Goal: Transaction & Acquisition: Purchase product/service

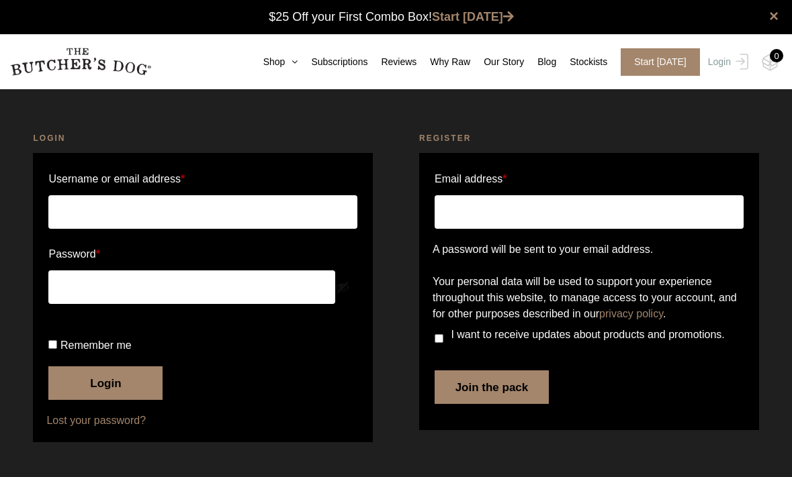
type input "lisacfletcher@outlook.com"
click at [116, 400] on button "Login" at bounding box center [105, 384] width 114 height 34
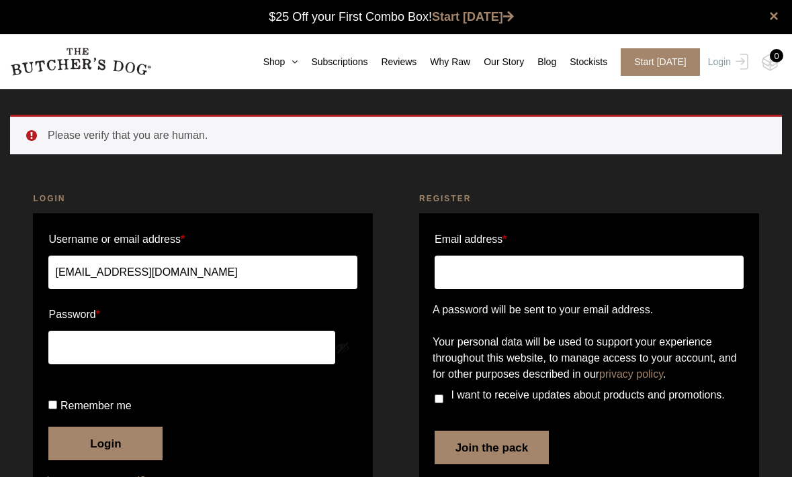
scroll to position [107, 0]
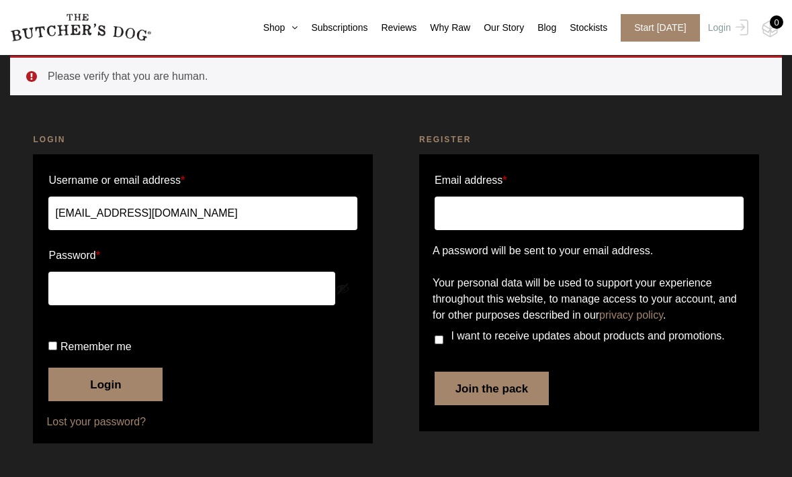
click at [68, 349] on label "Remember me" at bounding box center [202, 346] width 309 height 21
click at [57, 349] on input "Remember me" at bounding box center [52, 346] width 9 height 9
checkbox input "true"
click at [129, 383] on button "Login" at bounding box center [105, 385] width 114 height 34
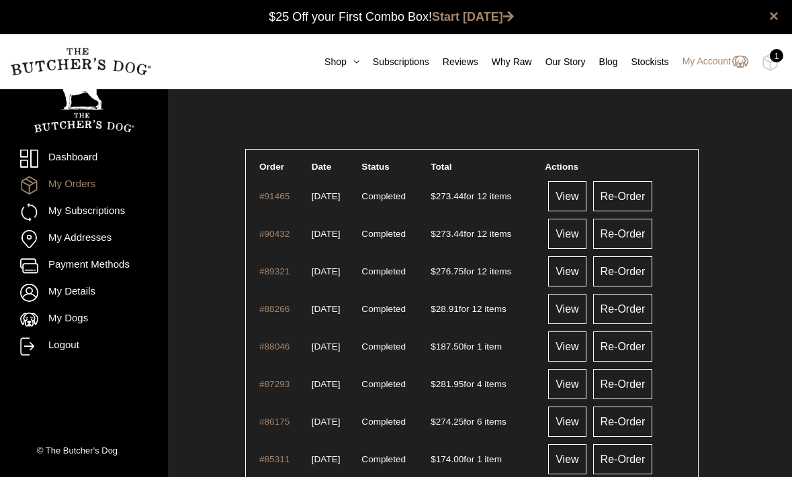
scroll to position [1, 0]
click at [332, 62] on link "Shop" at bounding box center [335, 62] width 48 height 14
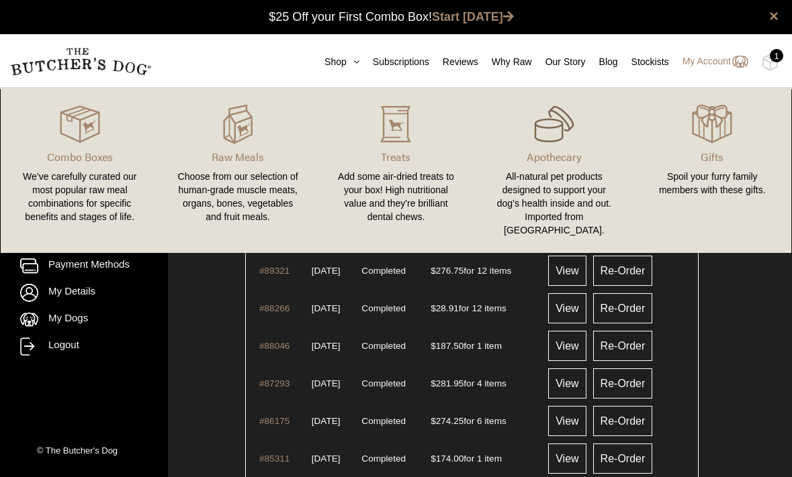
click at [534, 130] on img at bounding box center [554, 124] width 40 height 40
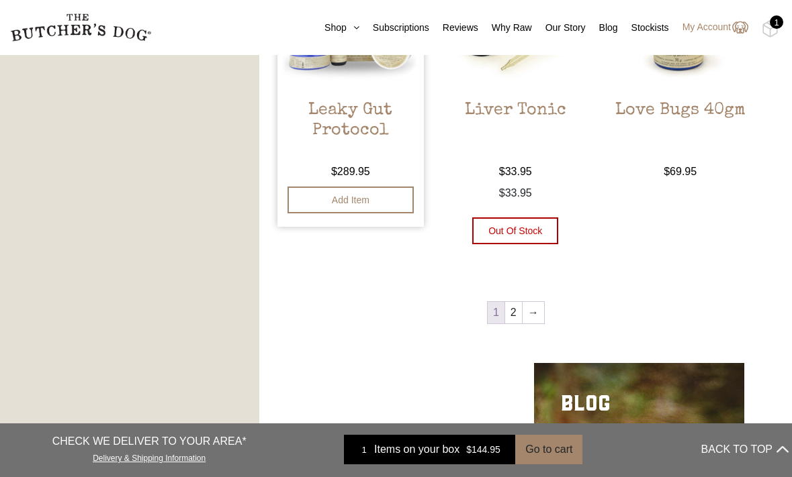
scroll to position [1485, 0]
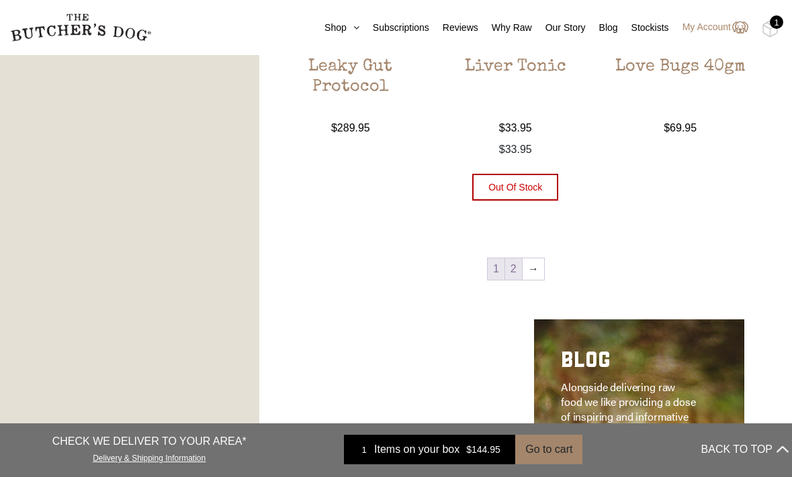
click at [510, 265] on link "2" at bounding box center [513, 269] width 17 height 21
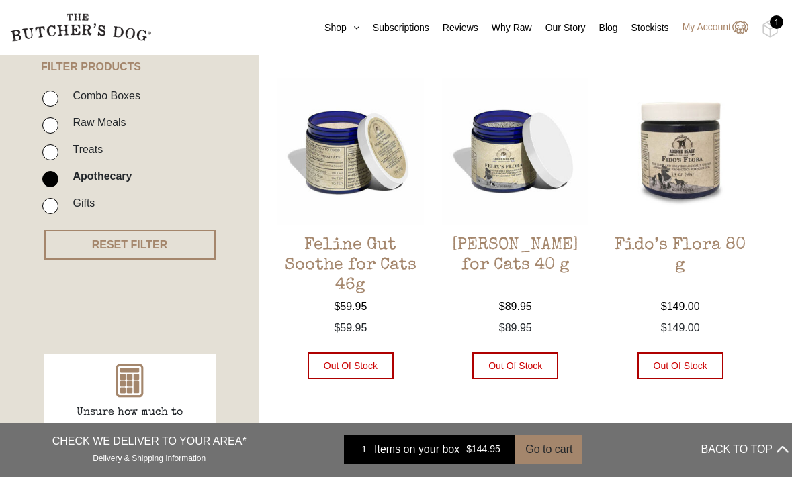
scroll to position [325, 0]
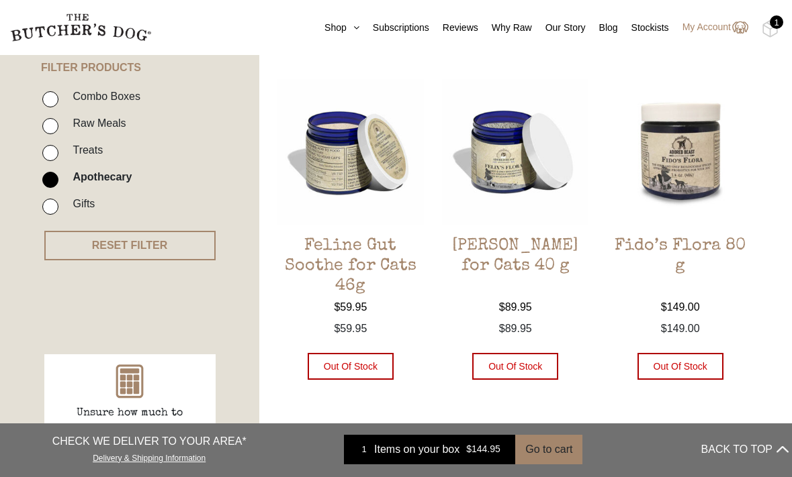
click at [674, 246] on h2 "Fido’s Flora 80 g" at bounding box center [679, 267] width 146 height 63
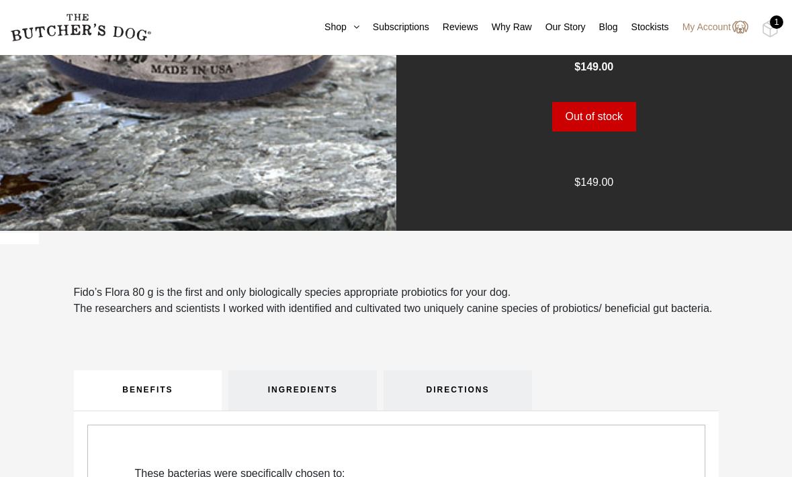
scroll to position [395, 0]
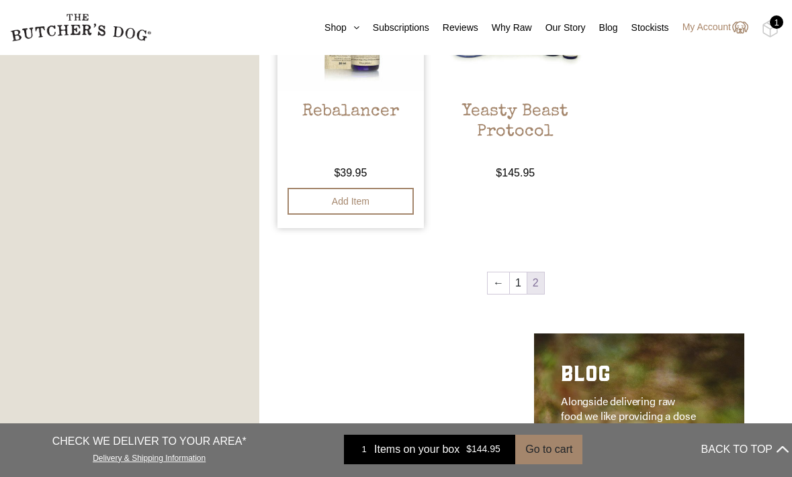
scroll to position [825, 0]
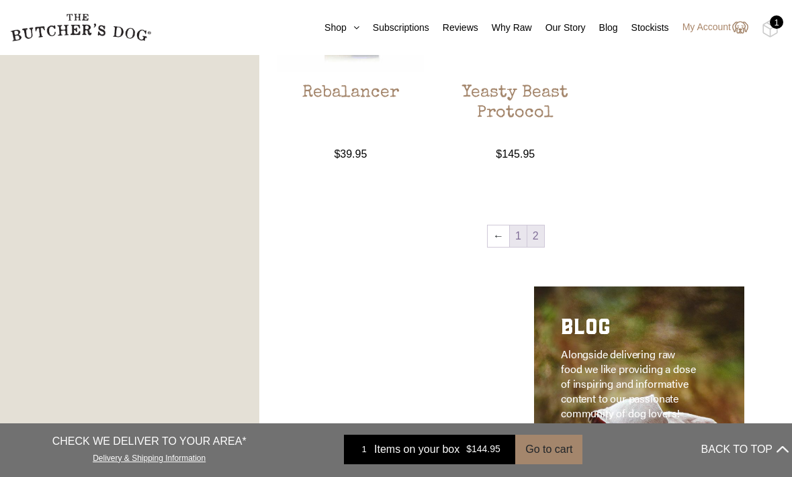
click at [518, 239] on link "1" at bounding box center [518, 236] width 17 height 21
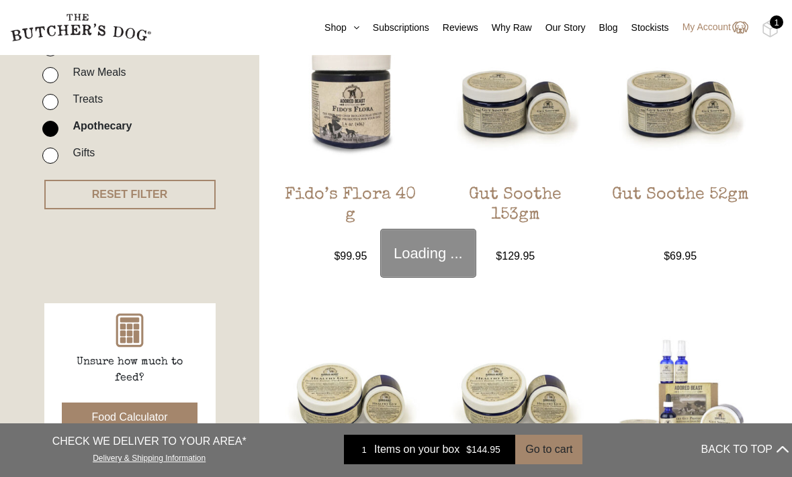
scroll to position [303, 0]
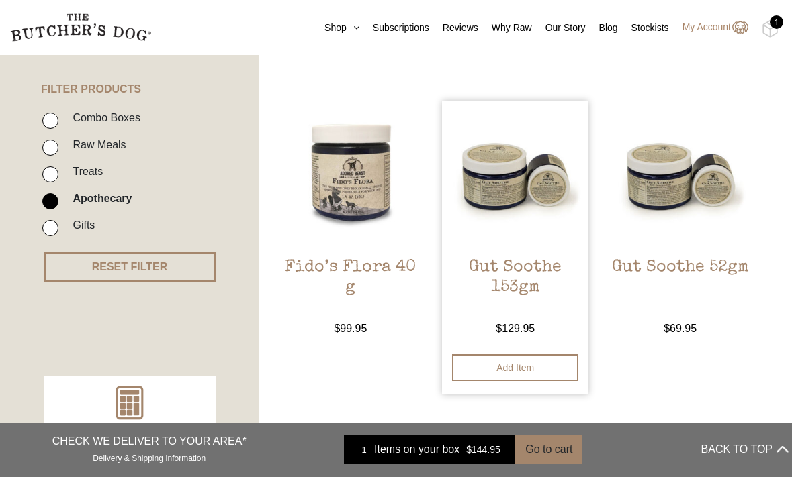
click at [518, 239] on img at bounding box center [515, 174] width 146 height 146
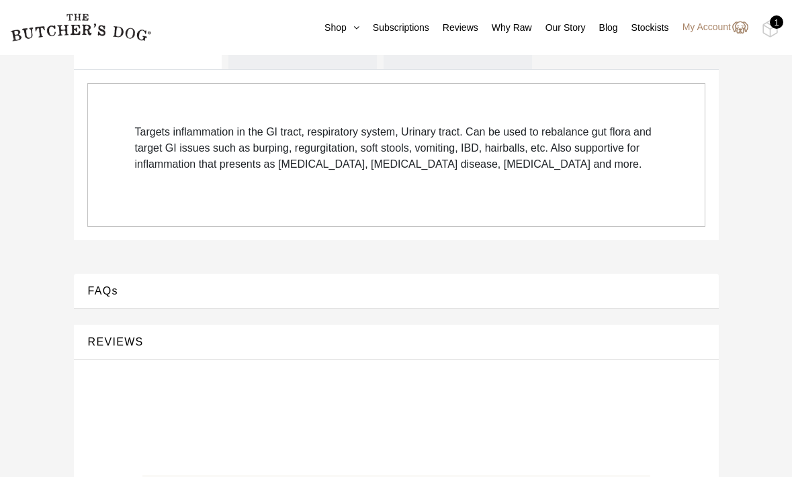
scroll to position [523, 0]
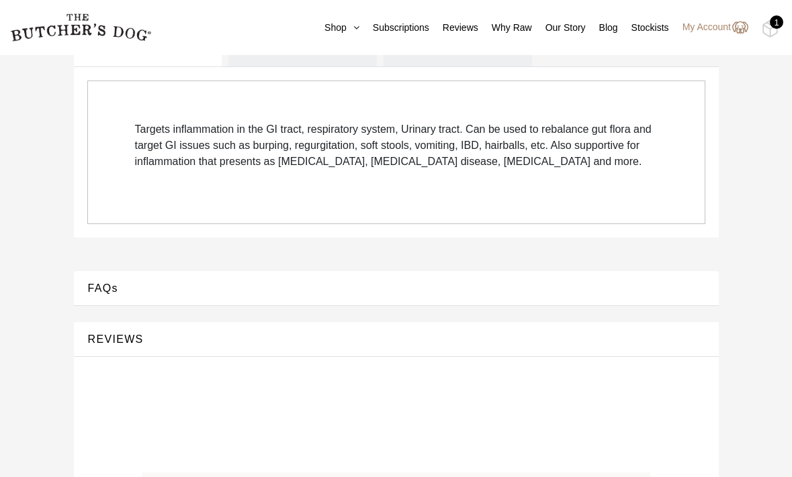
click at [128, 297] on button "FAQs" at bounding box center [396, 288] width 618 height 18
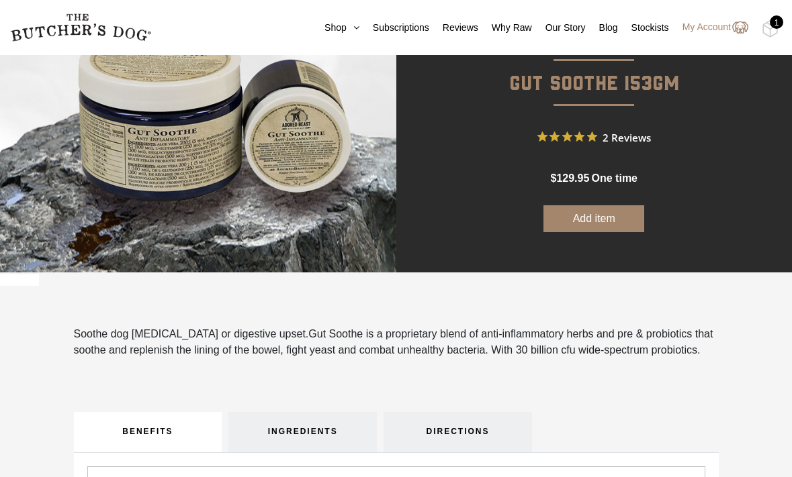
scroll to position [136, 0]
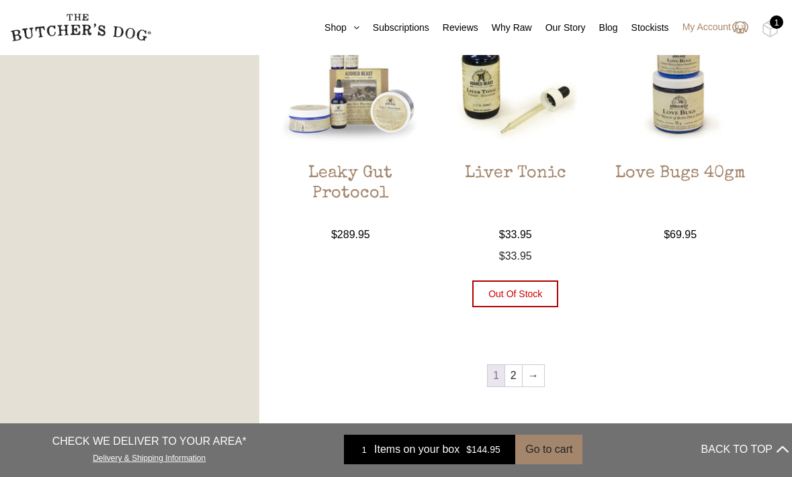
scroll to position [1380, 0]
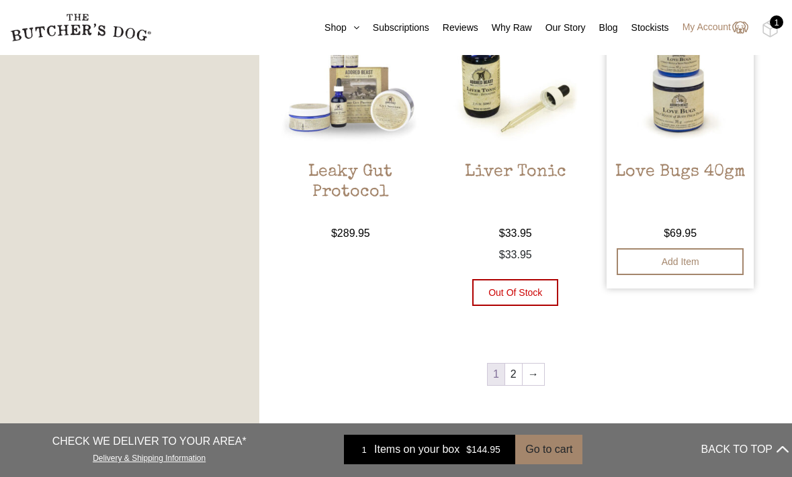
click at [664, 130] on img at bounding box center [679, 78] width 146 height 146
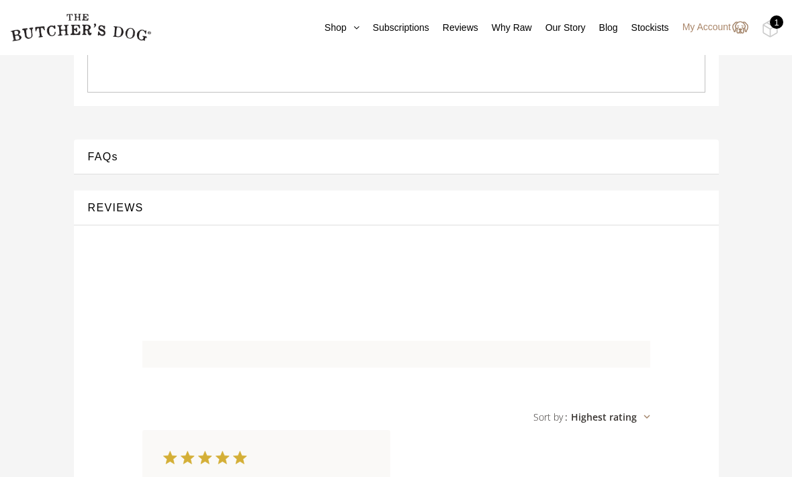
scroll to position [737, 0]
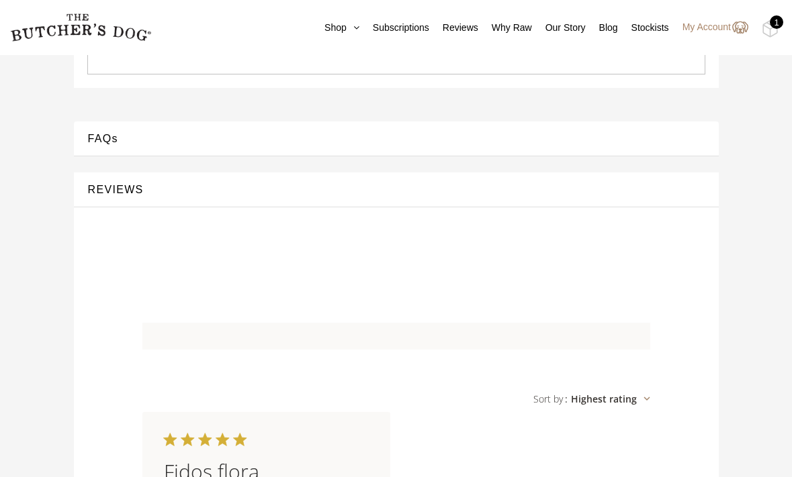
click at [107, 138] on button "FAQs" at bounding box center [396, 139] width 618 height 18
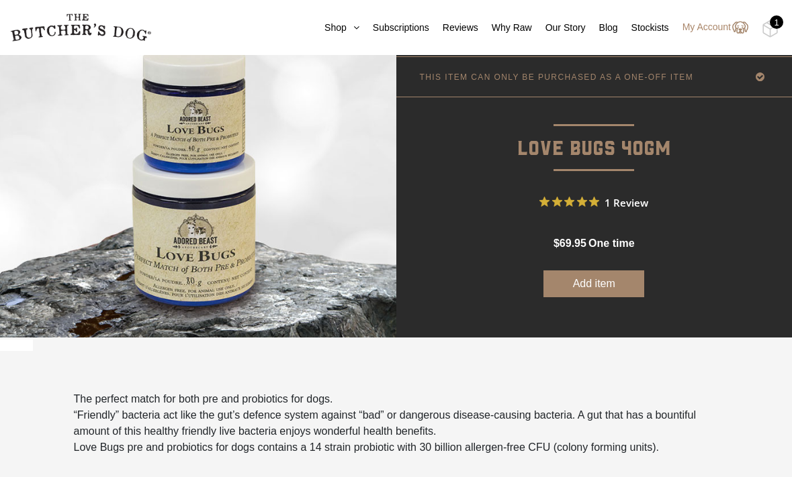
scroll to position [71, 0]
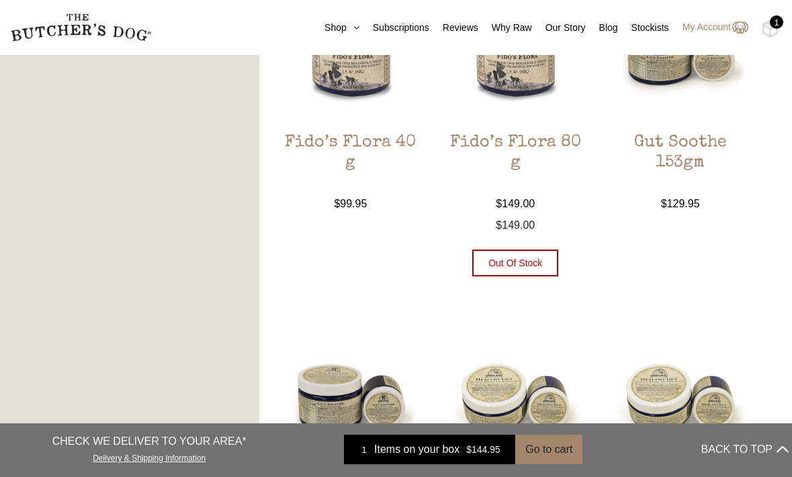
scroll to position [782, 0]
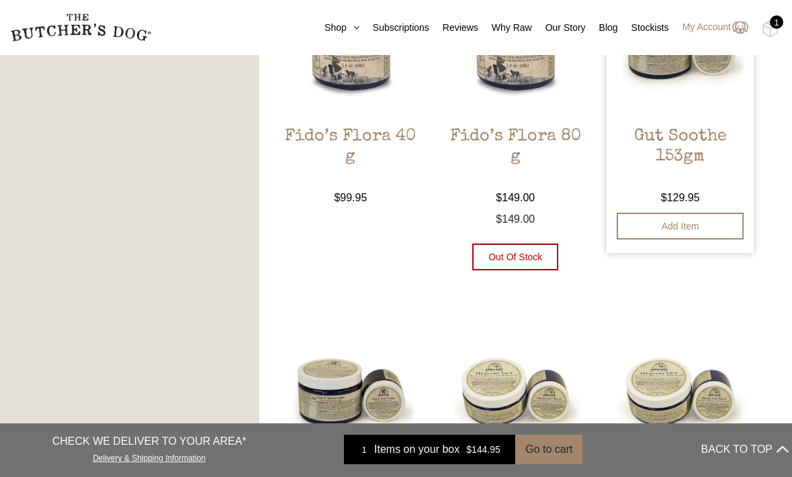
click at [679, 85] on img at bounding box center [679, 42] width 146 height 146
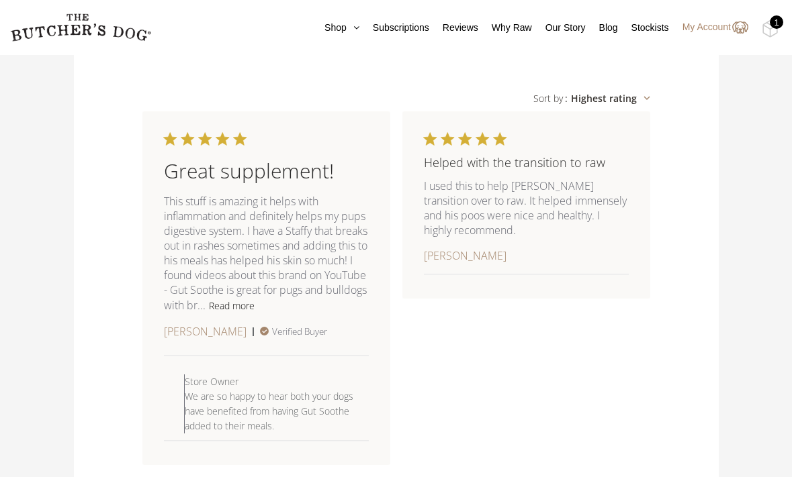
scroll to position [967, 0]
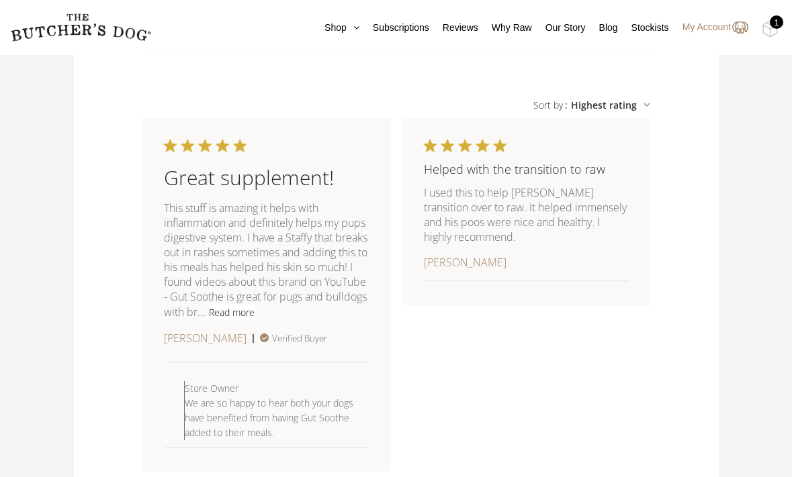
click at [254, 320] on button "Read more" at bounding box center [232, 312] width 46 height 16
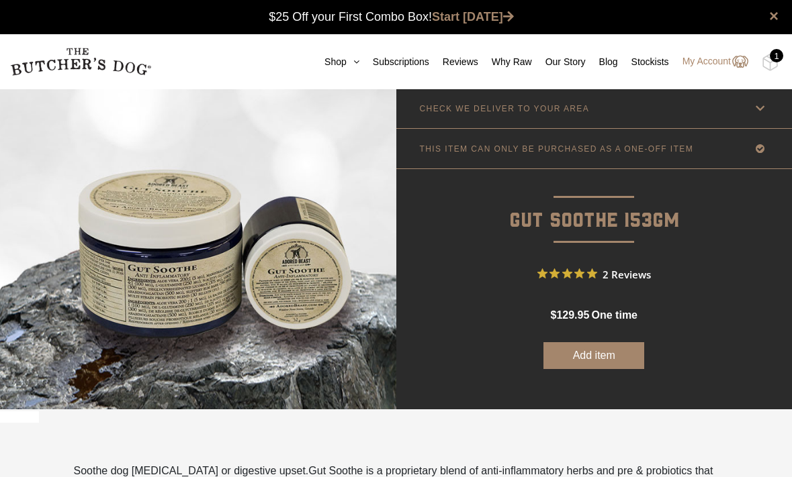
scroll to position [0, 0]
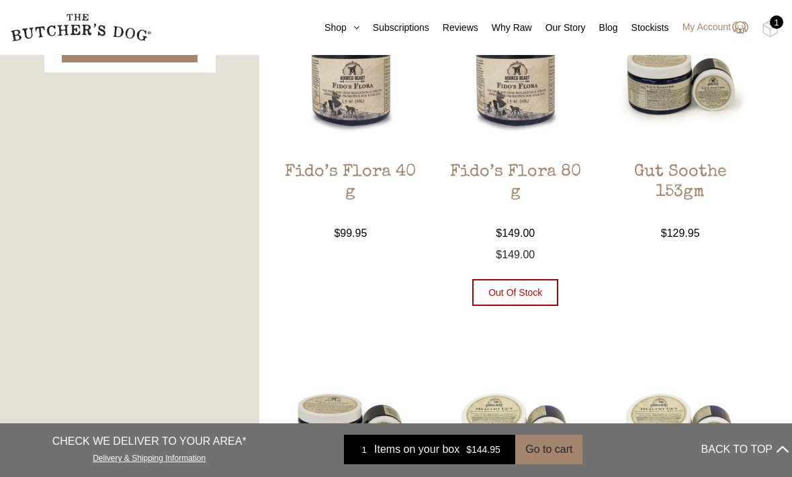
scroll to position [747, 0]
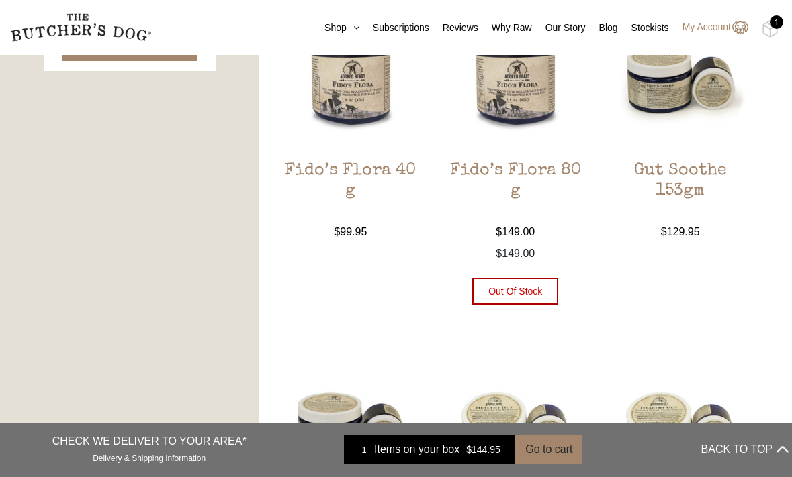
click at [532, 115] on img at bounding box center [515, 76] width 146 height 146
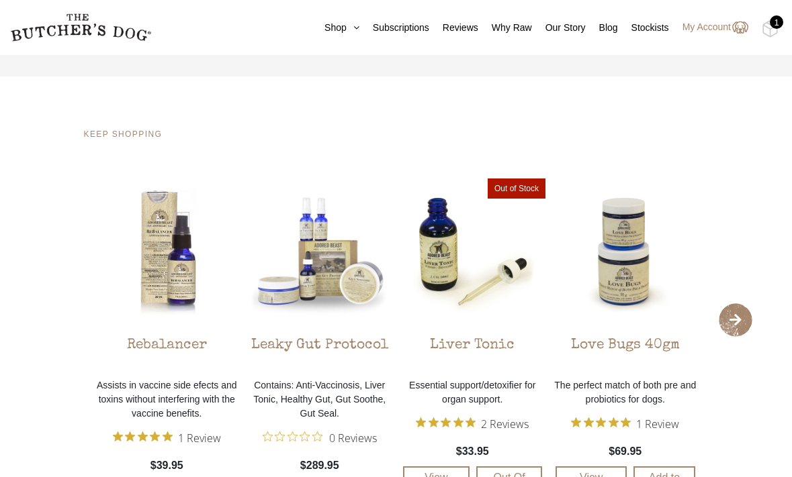
scroll to position [1295, 0]
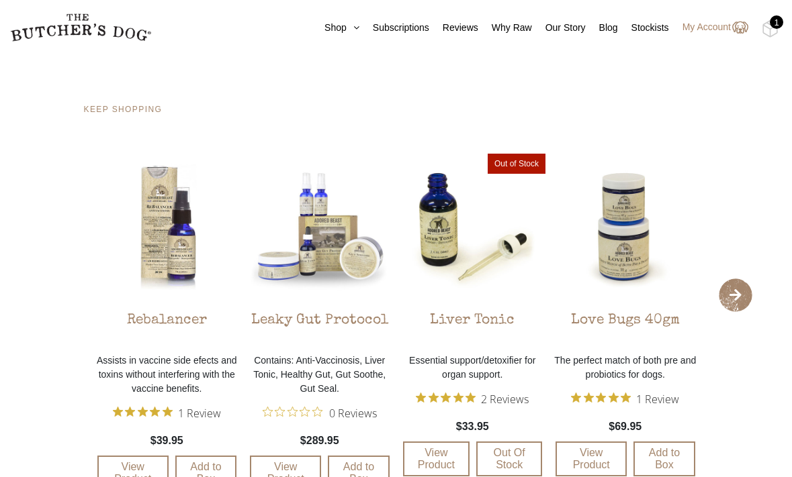
click at [630, 338] on div "Love Bugs 40gm" at bounding box center [625, 323] width 109 height 47
click at [628, 274] on img at bounding box center [625, 227] width 146 height 146
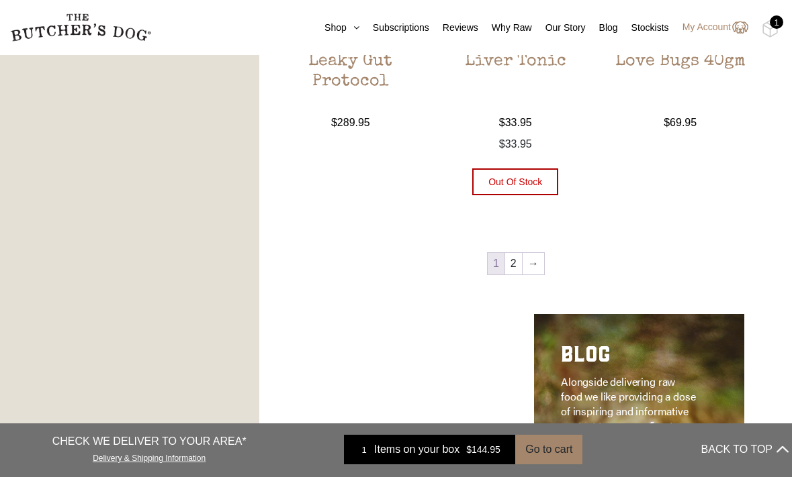
scroll to position [1492, 0]
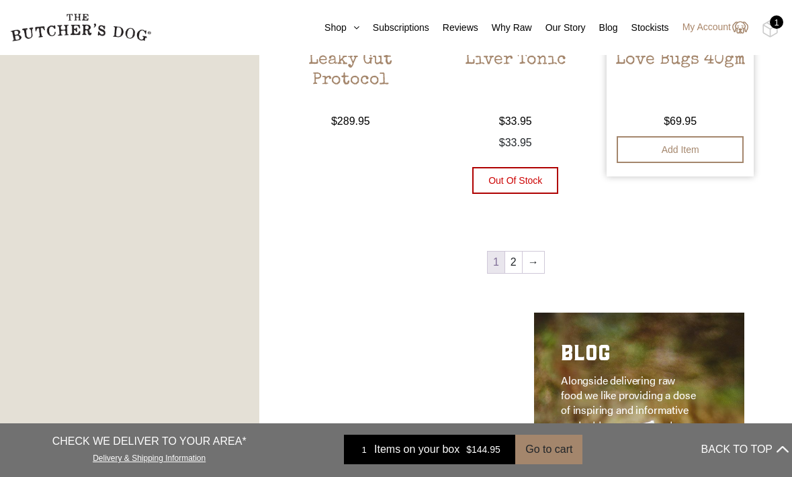
click at [677, 122] on bdi "$ 69.95" at bounding box center [679, 120] width 33 height 11
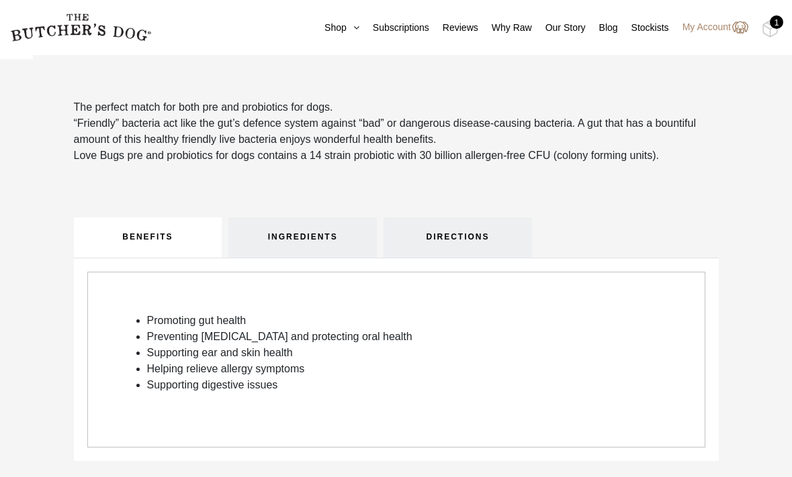
scroll to position [366, 0]
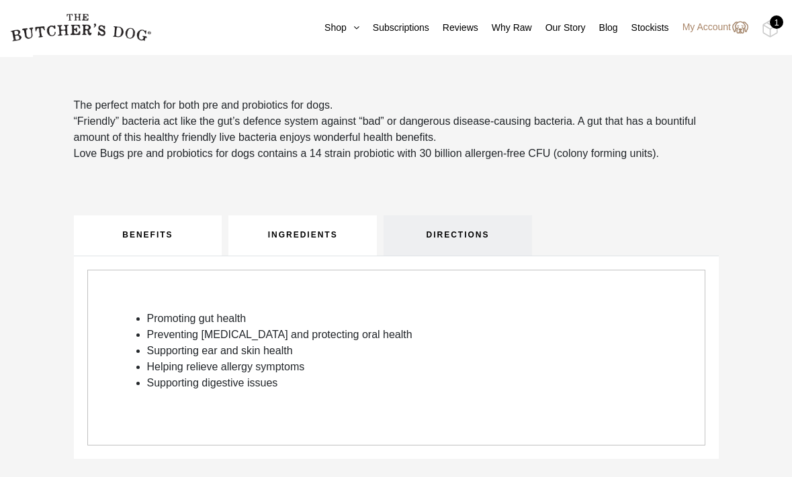
click at [337, 238] on link "INGREDIENTS" at bounding box center [302, 236] width 148 height 40
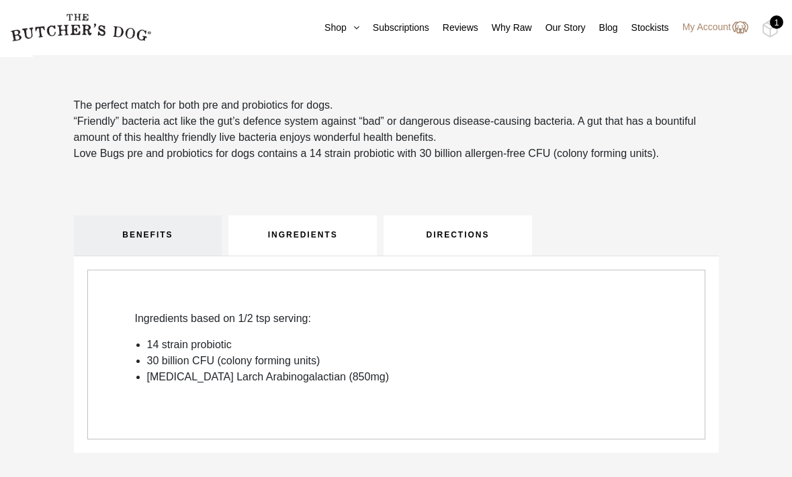
click at [444, 230] on link "DIRECTIONS" at bounding box center [457, 236] width 148 height 40
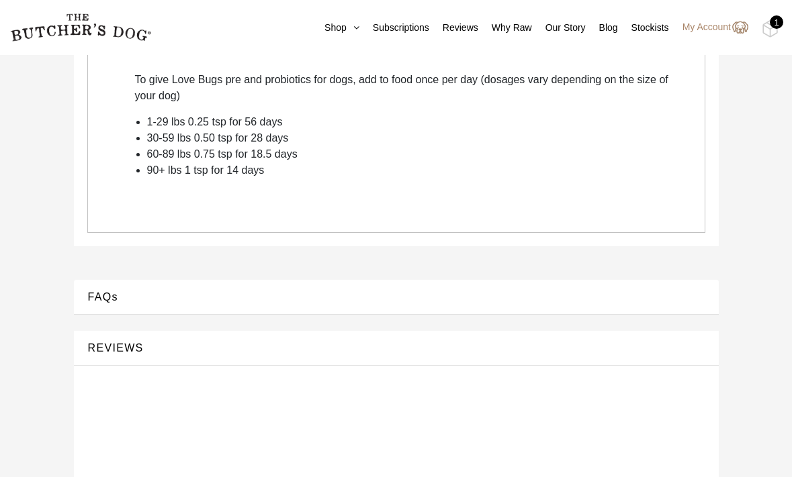
scroll to position [606, 0]
click at [109, 293] on button "FAQs" at bounding box center [396, 296] width 618 height 18
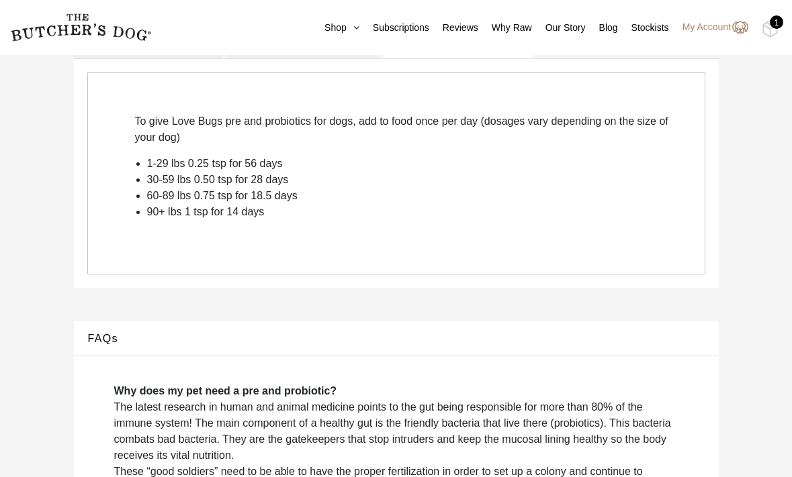
scroll to position [562, 0]
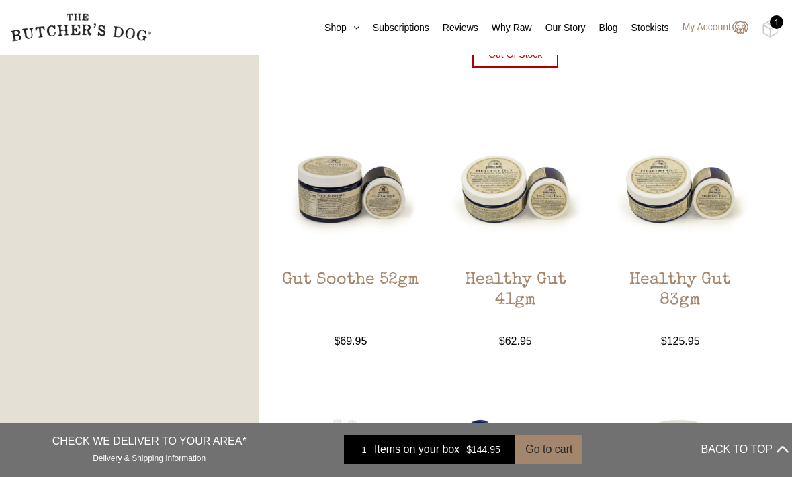
scroll to position [982, 0]
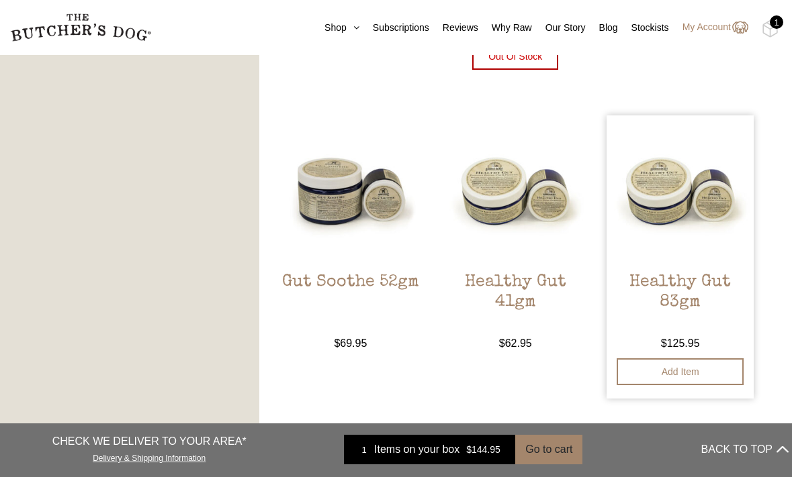
click at [690, 273] on h2 "Healthy Gut 83gm" at bounding box center [679, 304] width 146 height 63
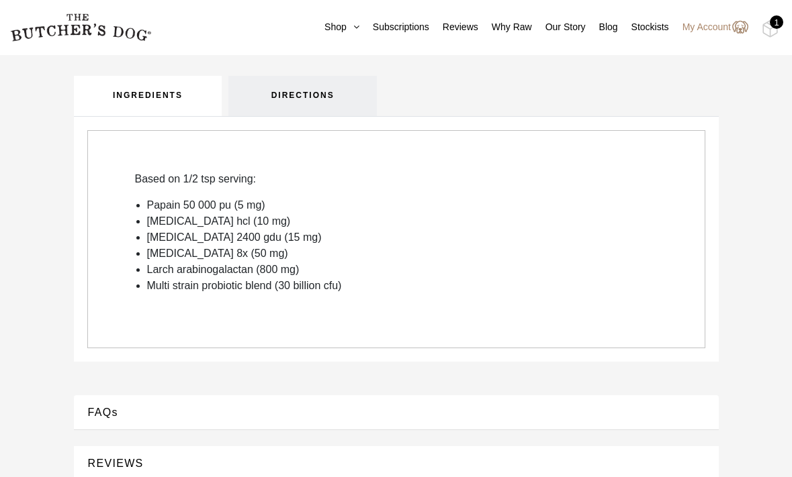
scroll to position [508, 0]
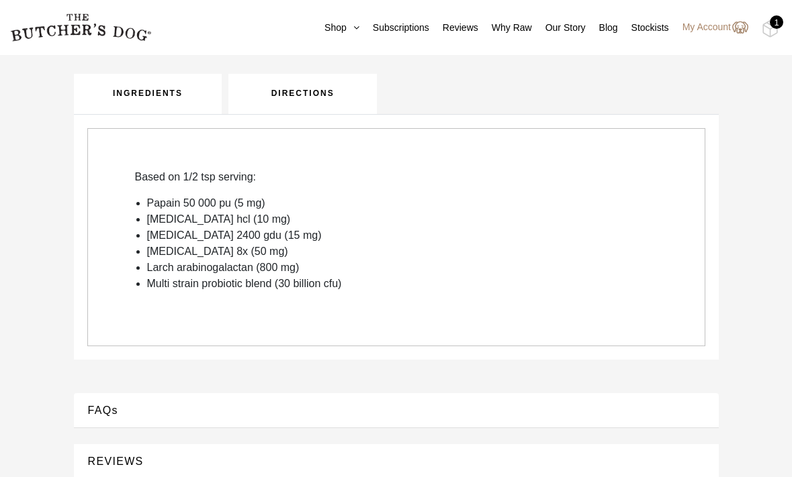
click at [325, 97] on link "DIRECTIONS" at bounding box center [302, 94] width 148 height 40
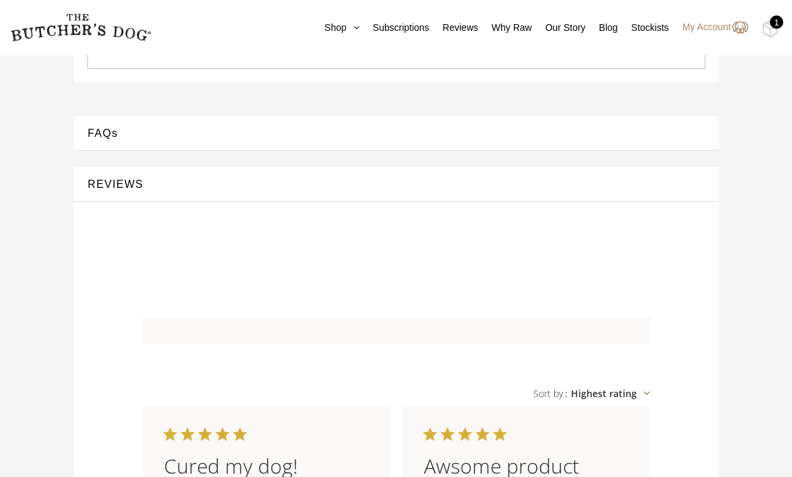
scroll to position [907, 0]
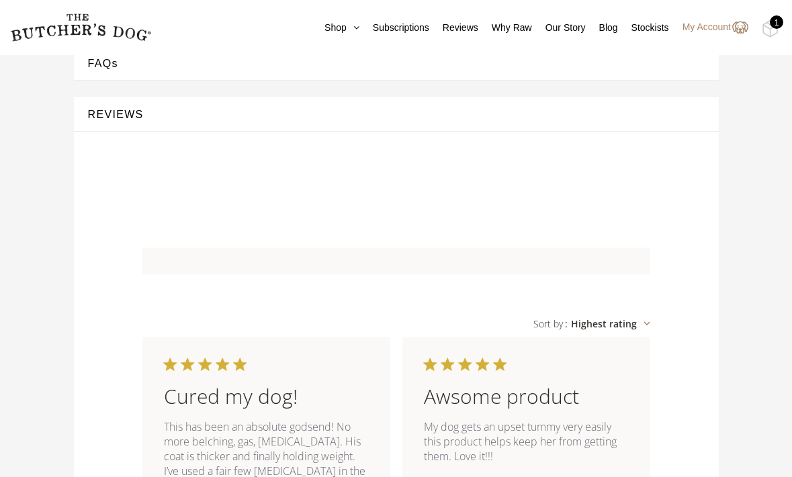
click at [107, 73] on button "FAQs" at bounding box center [396, 63] width 618 height 18
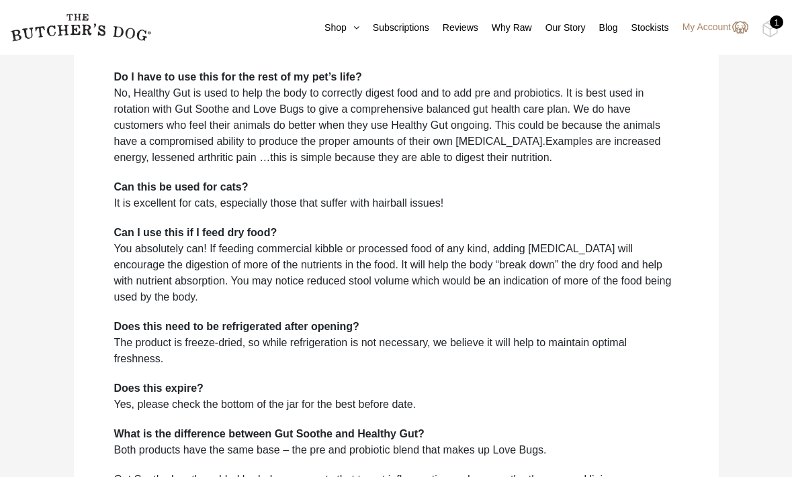
scroll to position [910, 0]
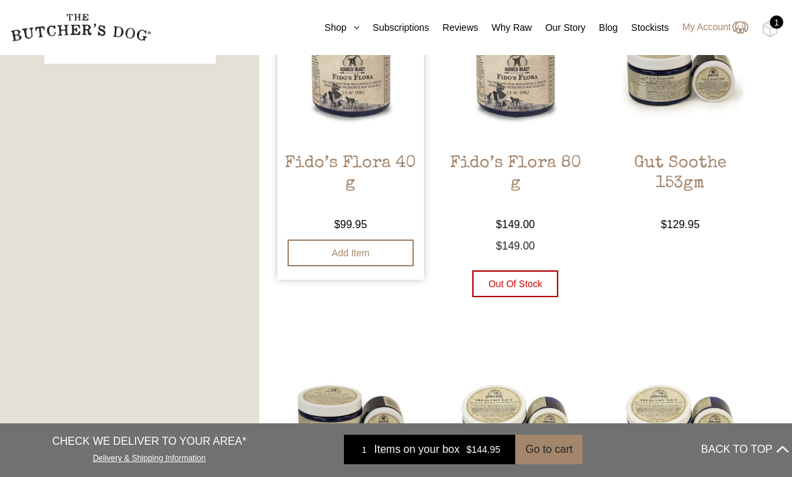
scroll to position [757, 0]
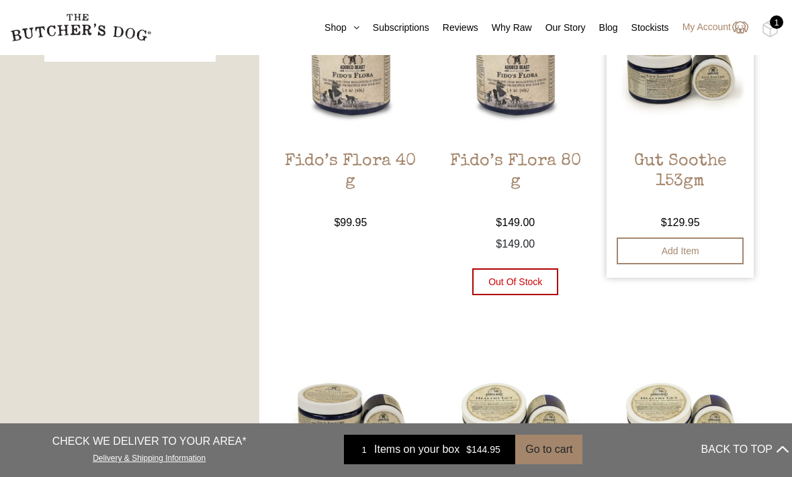
click at [686, 154] on h2 "Gut Soothe 153gm" at bounding box center [679, 183] width 146 height 63
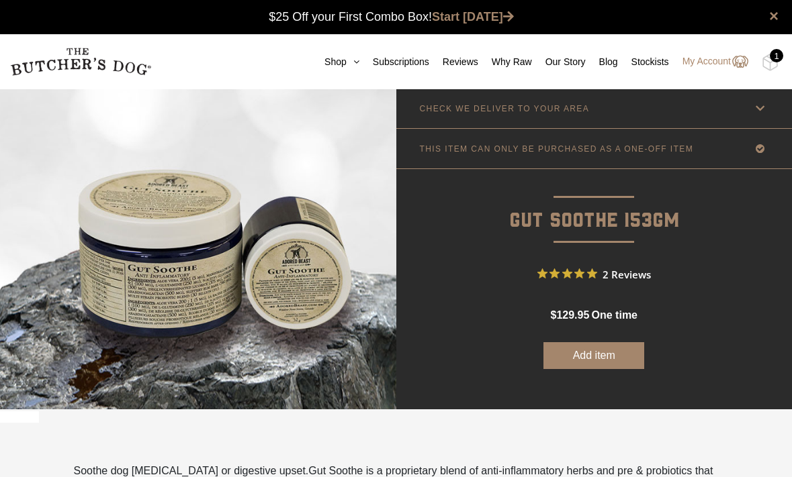
scroll to position [1, 0]
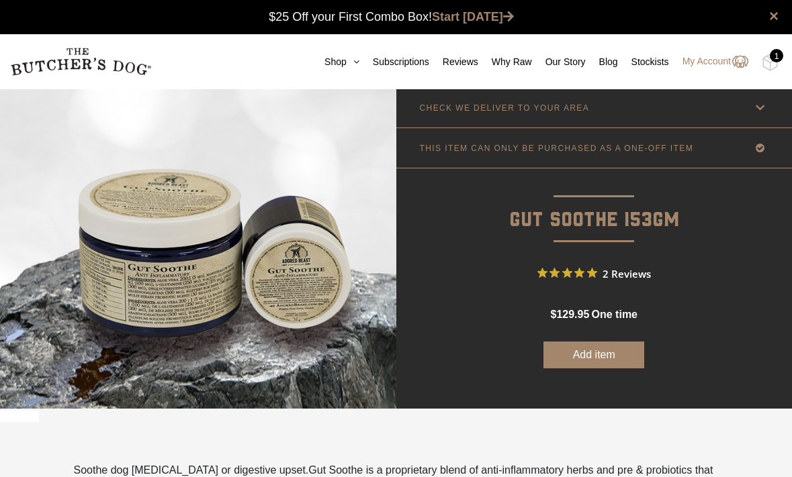
click at [611, 359] on button "Add item" at bounding box center [593, 355] width 101 height 27
click at [776, 62] on div "1" at bounding box center [775, 55] width 13 height 13
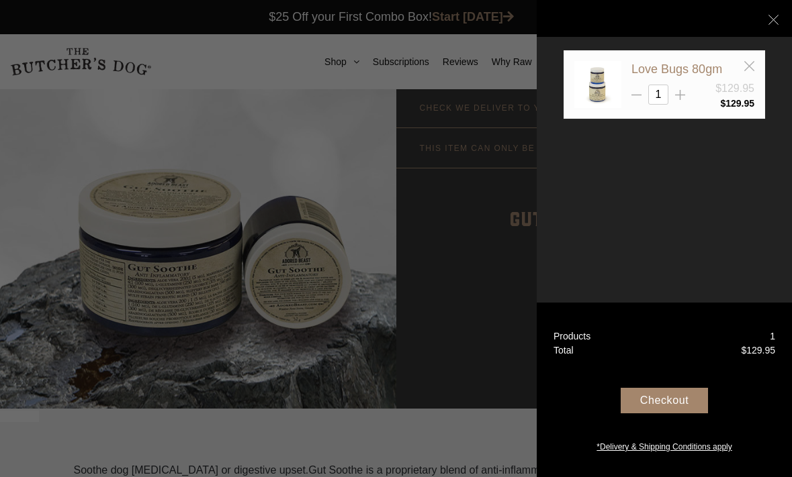
click at [747, 60] on div "Your Box" at bounding box center [663, 18] width 201 height 87
click at [752, 68] on icon at bounding box center [749, 66] width 10 height 10
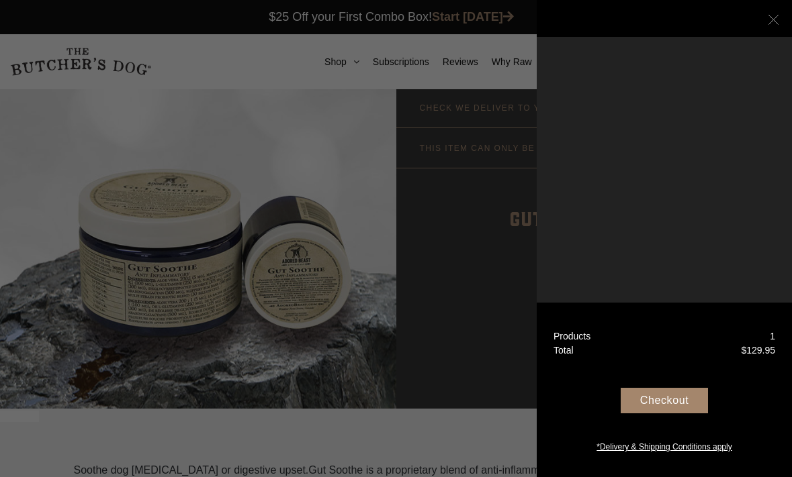
click at [775, 21] on line at bounding box center [772, 19] width 9 height 9
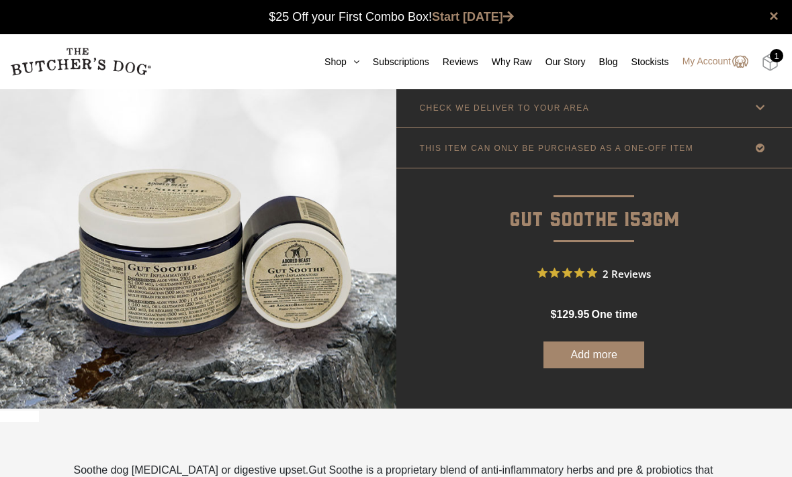
click at [771, 68] on img at bounding box center [769, 62] width 17 height 17
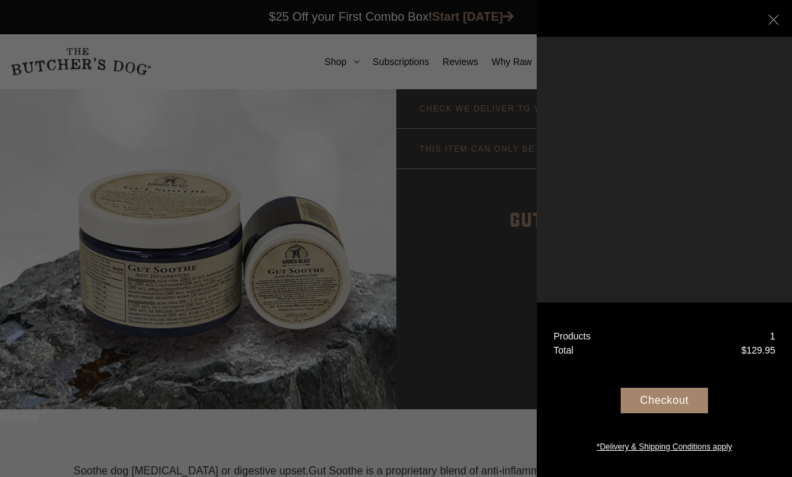
scroll to position [0, 0]
click at [776, 17] on icon at bounding box center [773, 20] width 10 height 10
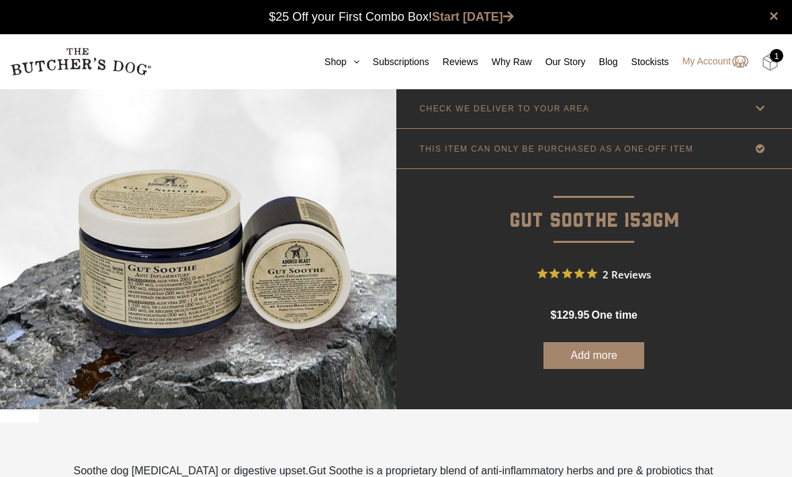
click at [767, 60] on img at bounding box center [769, 62] width 17 height 17
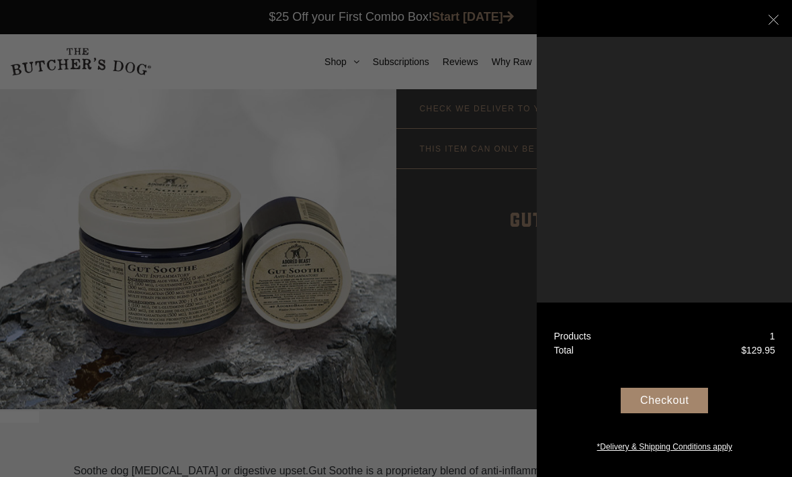
click at [652, 402] on div "Checkout" at bounding box center [663, 401] width 87 height 26
